Goal: Navigation & Orientation: Find specific page/section

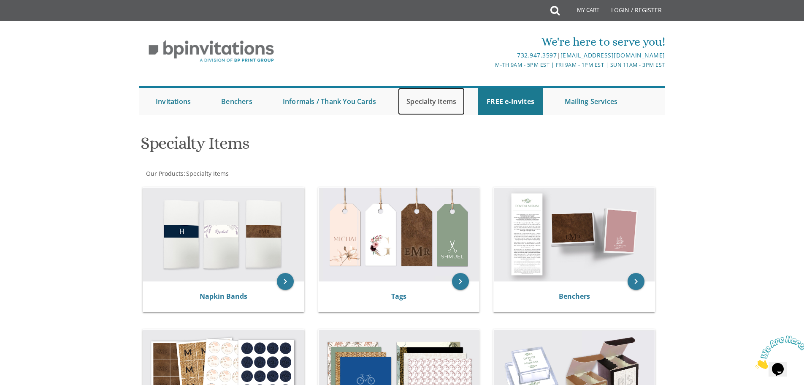
click at [453, 106] on link "Specialty Items" at bounding box center [431, 101] width 67 height 27
click at [436, 101] on link "Specialty Items" at bounding box center [431, 101] width 67 height 27
click at [411, 107] on link "Specialty Items" at bounding box center [431, 101] width 67 height 27
